Goal: Task Accomplishment & Management: Complete application form

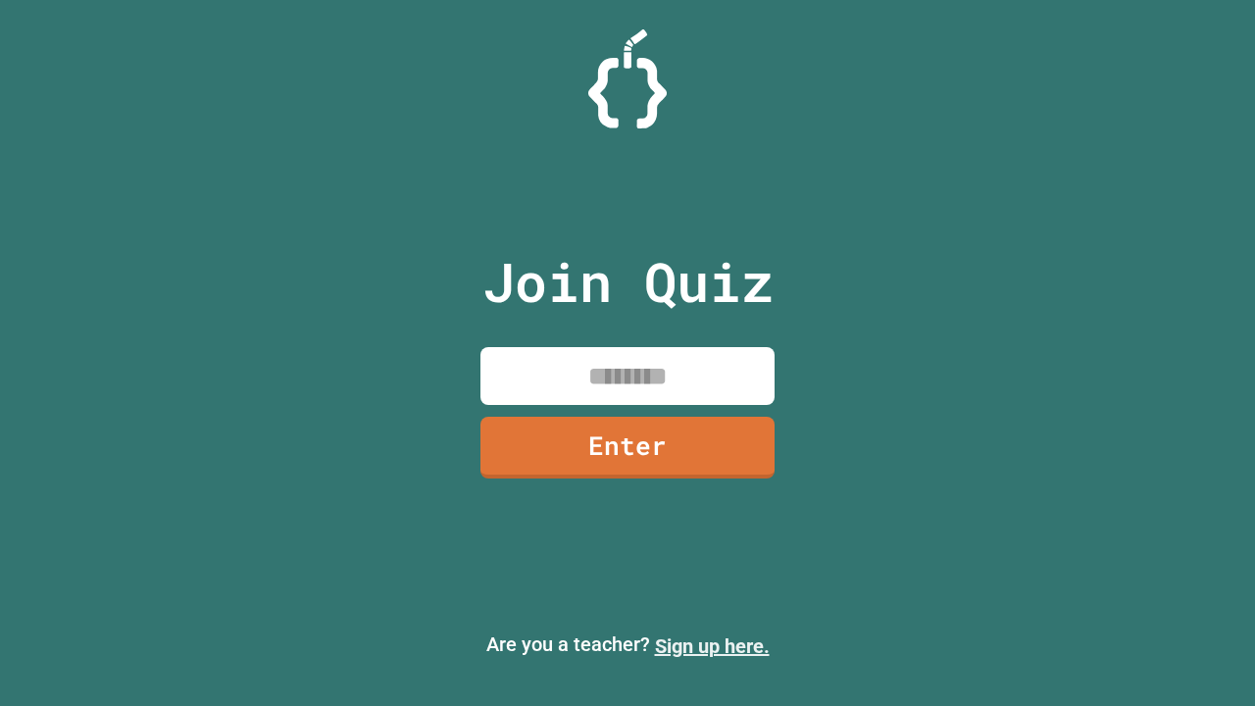
click at [712, 646] on link "Sign up here." at bounding box center [712, 646] width 115 height 24
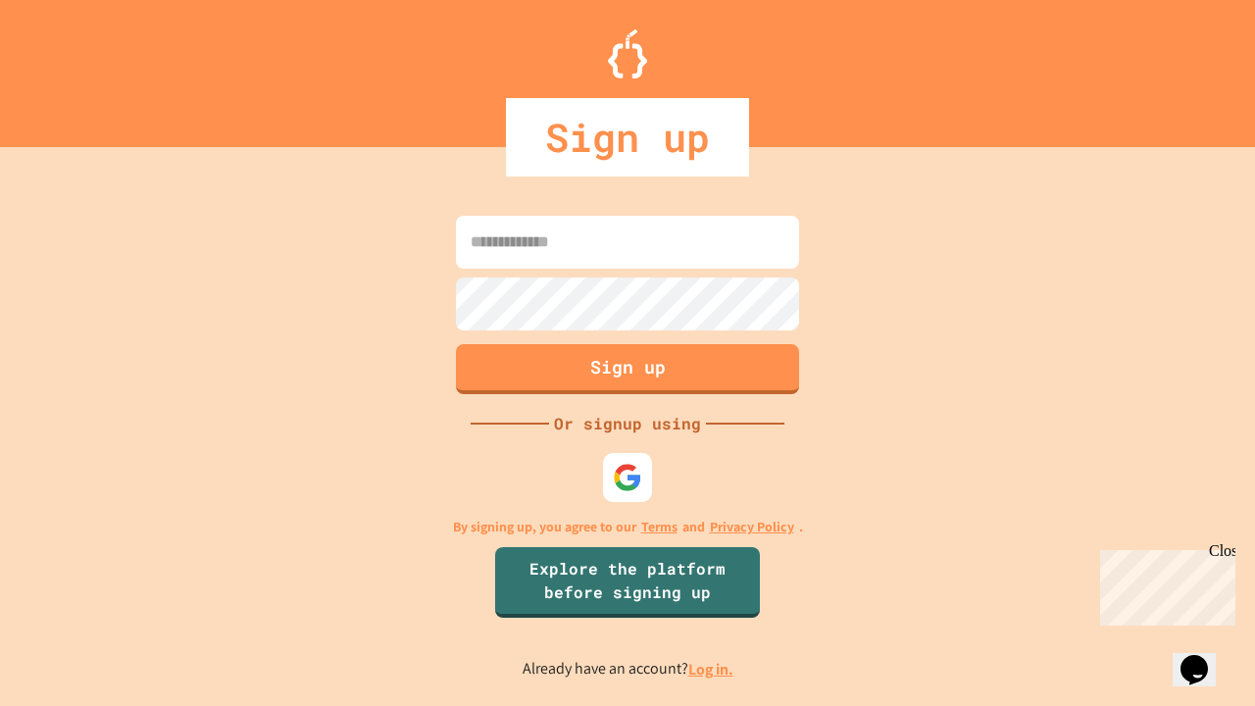
click at [712, 668] on link "Log in." at bounding box center [710, 669] width 45 height 21
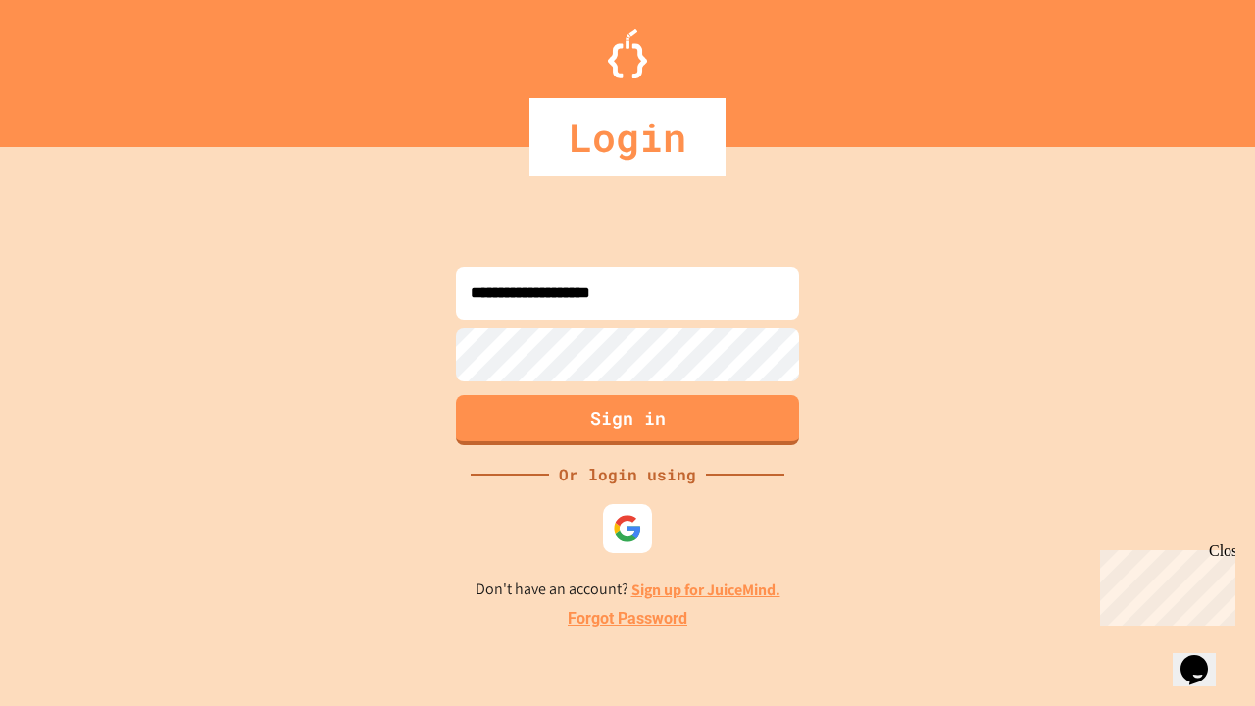
type input "**********"
